Goal: Ask a question

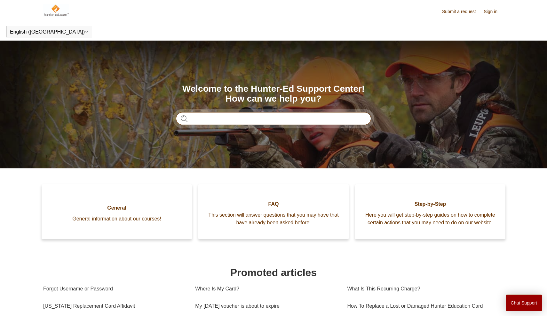
click at [262, 123] on input "Search" at bounding box center [273, 118] width 195 height 13
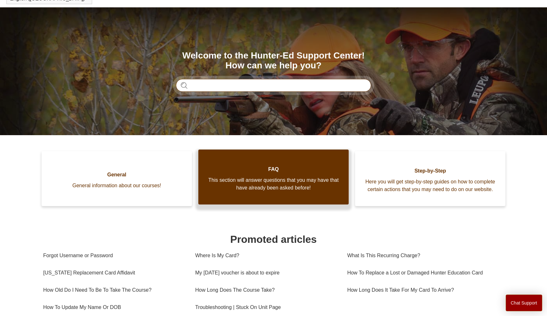
scroll to position [34, 0]
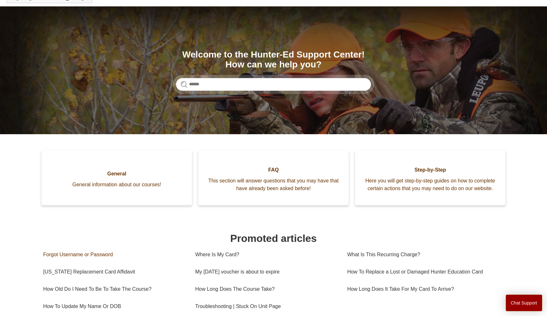
click at [105, 260] on link "Forgot Username or Password" at bounding box center [114, 254] width 142 height 17
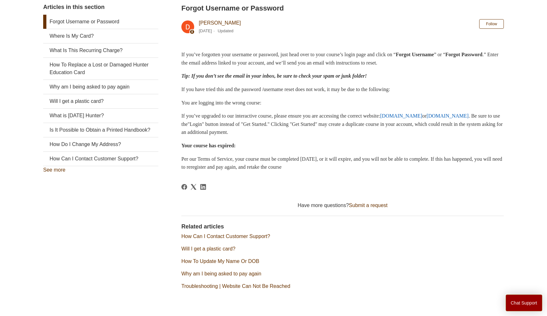
scroll to position [126, 0]
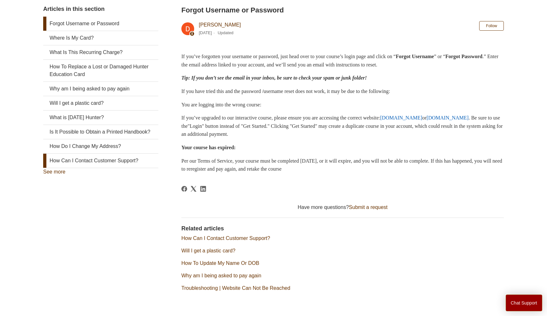
click at [115, 161] on link "How Can I Contact Customer Support?" at bounding box center [100, 161] width 115 height 14
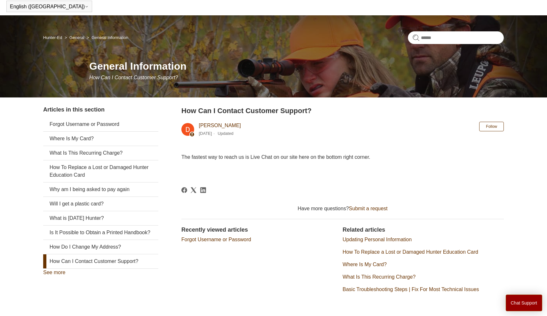
scroll to position [27, 0]
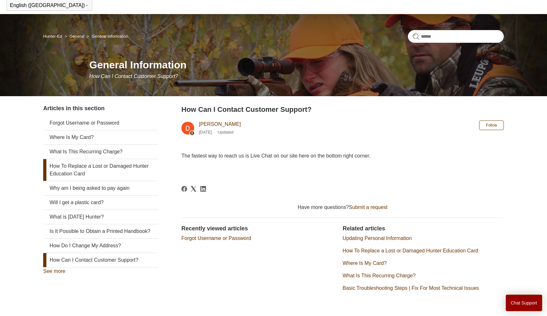
click at [118, 169] on link "How To Replace a Lost or Damaged Hunter Education Card" at bounding box center [100, 170] width 115 height 22
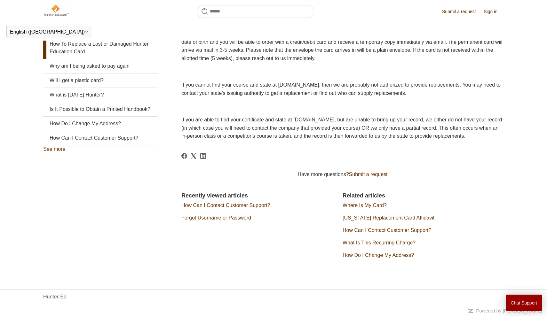
scroll to position [137, 0]
click at [372, 174] on link "Submit a request" at bounding box center [368, 174] width 39 height 5
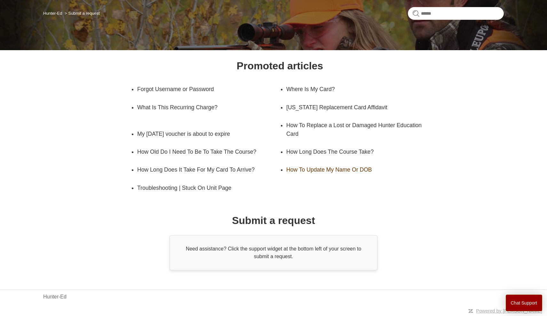
scroll to position [51, 0]
click at [161, 287] on body "Skip to main content Submit a request Sign in English ([GEOGRAPHIC_DATA]) Españ…" at bounding box center [273, 133] width 547 height 366
click at [140, 296] on div "Hunter-Ed" at bounding box center [273, 297] width 460 height 8
click at [230, 259] on div "Need assistance? Click the support widget at the bottom left of your screen to …" at bounding box center [273, 252] width 208 height 35
click at [235, 249] on div "Need assistance? Click the support widget at the bottom left of your screen to …" at bounding box center [273, 252] width 208 height 35
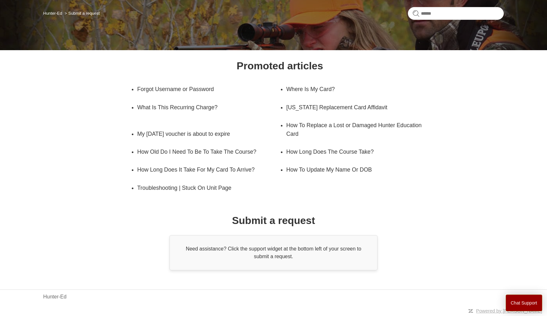
click at [259, 253] on div "Need assistance? Click the support widget at the bottom left of your screen to …" at bounding box center [273, 252] width 208 height 35
click at [268, 252] on div "Need assistance? Click the support widget at the bottom left of your screen to …" at bounding box center [273, 252] width 208 height 35
click at [207, 245] on div "Need assistance? Click the support widget at the bottom left of your screen to …" at bounding box center [273, 252] width 208 height 35
click at [526, 305] on button "Chat Support" at bounding box center [523, 303] width 37 height 17
